Goal: Check status

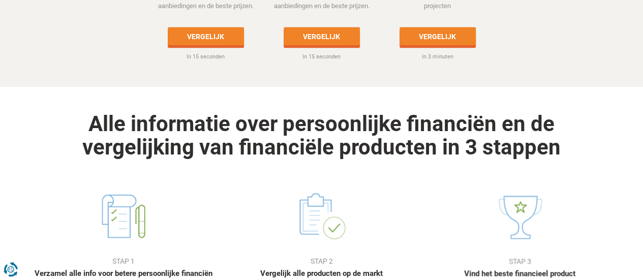
scroll to position [508, 0]
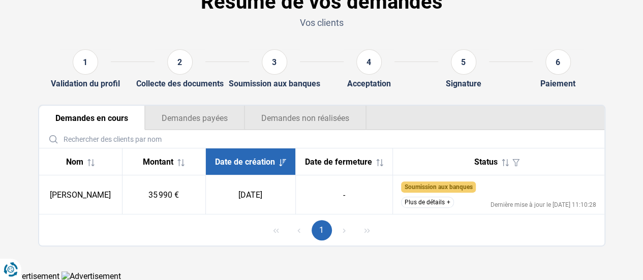
scroll to position [64, 0]
click at [431, 210] on td "Soumission aux banques Le dossier a été soumis et nous attendons la réponse des…" at bounding box center [499, 194] width 212 height 39
click at [430, 200] on button "Plus de détails" at bounding box center [427, 201] width 53 height 11
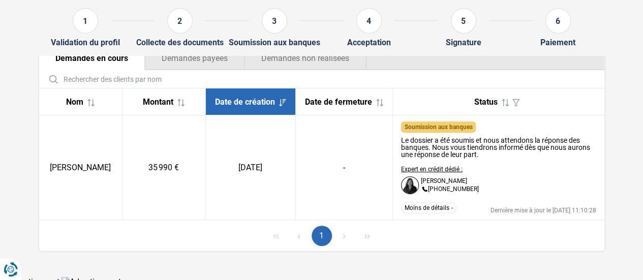
scroll to position [129, 0]
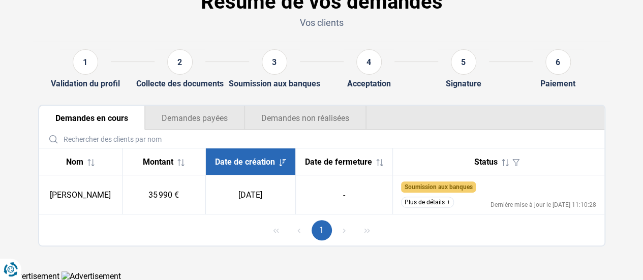
scroll to position [64, 0]
click at [415, 213] on td "Soumission aux banques Le dossier a été soumis et nous attendons la réponse des…" at bounding box center [499, 194] width 212 height 39
click at [417, 209] on td "Soumission aux banques Le dossier a été soumis et nous attendons la réponse des…" at bounding box center [499, 194] width 212 height 39
click at [415, 207] on button "Plus de détails" at bounding box center [427, 201] width 53 height 11
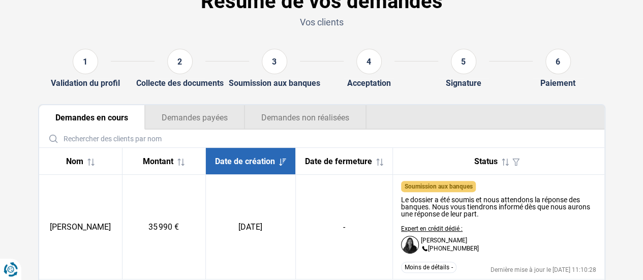
click at [416, 244] on img at bounding box center [410, 245] width 18 height 18
click at [435, 245] on div "Dayana Santamaria +3228860076" at bounding box center [450, 244] width 58 height 15
drag, startPoint x: 416, startPoint y: 238, endPoint x: 468, endPoint y: 241, distance: 52.4
click at [468, 241] on div "Dayana Santamaria +3228860076" at bounding box center [440, 245] width 78 height 18
click at [317, 164] on span "Date de fermeture" at bounding box center [338, 162] width 67 height 10
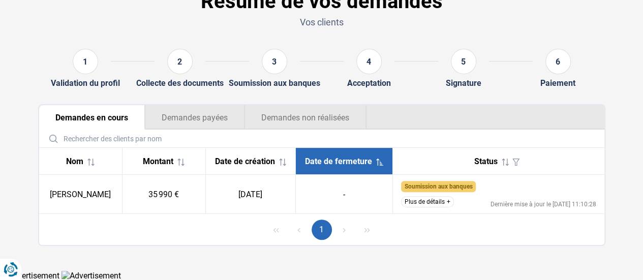
click at [257, 161] on span "Date de création" at bounding box center [245, 162] width 60 height 10
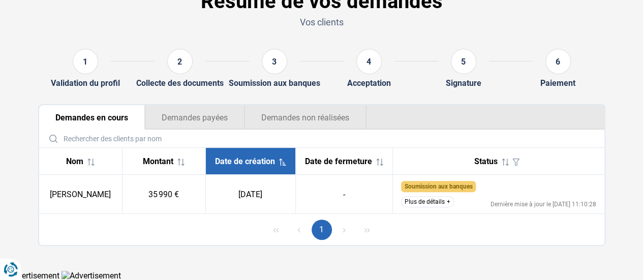
click at [447, 207] on button "Plus de détails" at bounding box center [427, 201] width 53 height 11
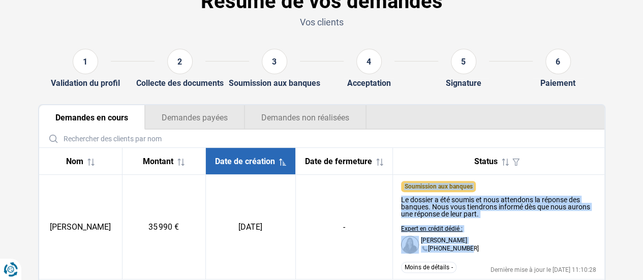
drag, startPoint x: 471, startPoint y: 251, endPoint x: 354, endPoint y: 248, distance: 117.0
click at [355, 248] on tr "Ali Al Mousawi 35 990 € 11/10/2025 - Soumission aux banques Le dossier a été so…" at bounding box center [321, 227] width 565 height 105
click at [192, 115] on button "Demandes payées" at bounding box center [195, 117] width 100 height 24
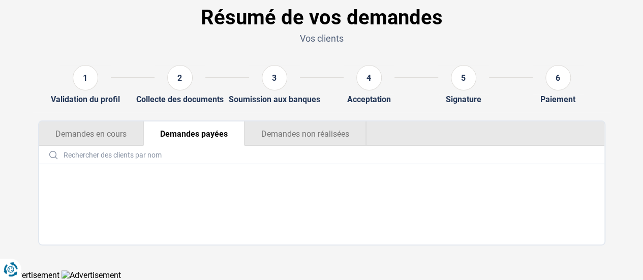
scroll to position [47, 0]
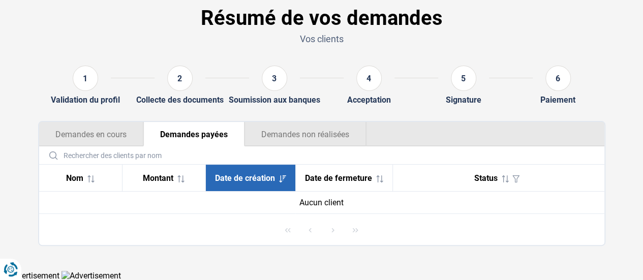
click at [271, 132] on button "Demandes non réalisées" at bounding box center [306, 134] width 122 height 24
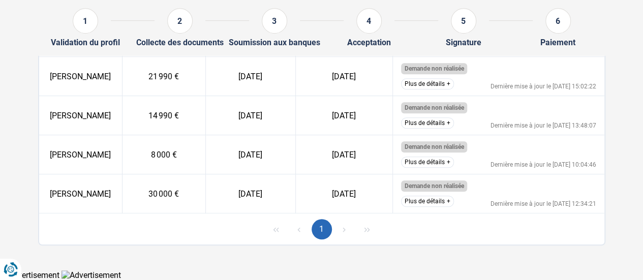
scroll to position [0, 0]
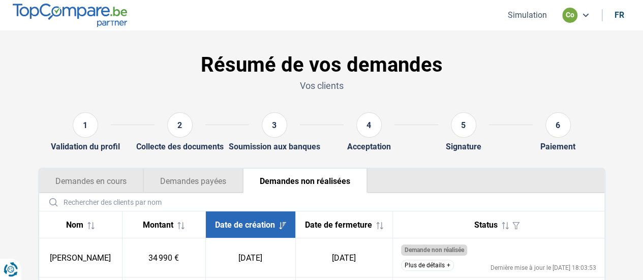
click at [190, 182] on button "Demandes payées" at bounding box center [193, 181] width 100 height 24
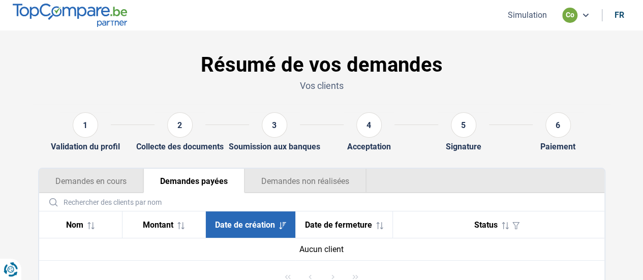
scroll to position [47, 0]
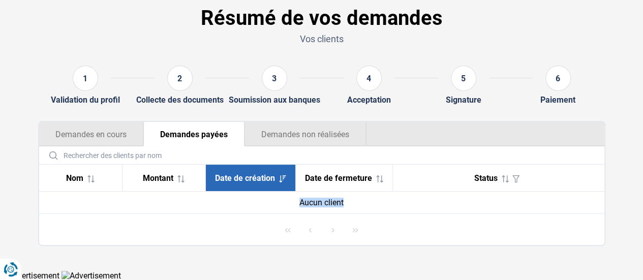
drag, startPoint x: 159, startPoint y: 205, endPoint x: 370, endPoint y: 207, distance: 211.0
click at [370, 207] on div "Aucun client" at bounding box center [321, 203] width 549 height 10
click at [112, 147] on input "text" at bounding box center [321, 155] width 557 height 18
click at [114, 127] on button "Demandes en cours" at bounding box center [91, 134] width 104 height 24
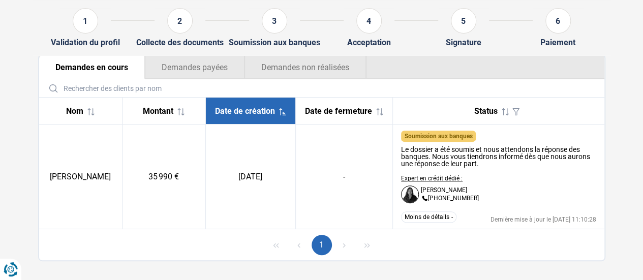
scroll to position [129, 0]
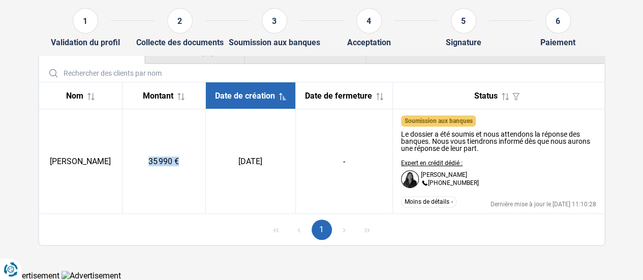
drag, startPoint x: 151, startPoint y: 159, endPoint x: 192, endPoint y: 161, distance: 41.2
click at [190, 160] on td "35 990 €" at bounding box center [163, 161] width 83 height 105
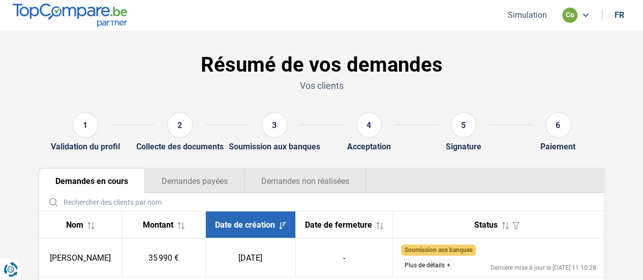
drag, startPoint x: 464, startPoint y: 81, endPoint x: 452, endPoint y: 61, distance: 23.5
click at [463, 80] on p "Vos clients" at bounding box center [321, 85] width 567 height 13
